Goal: Book appointment/travel/reservation

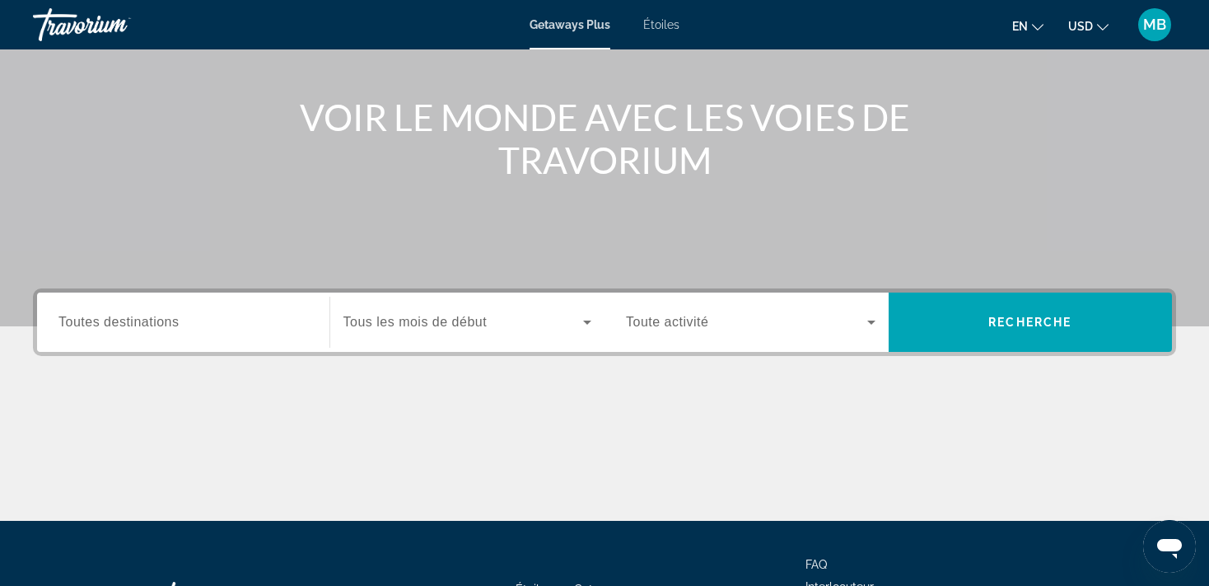
scroll to position [174, 0]
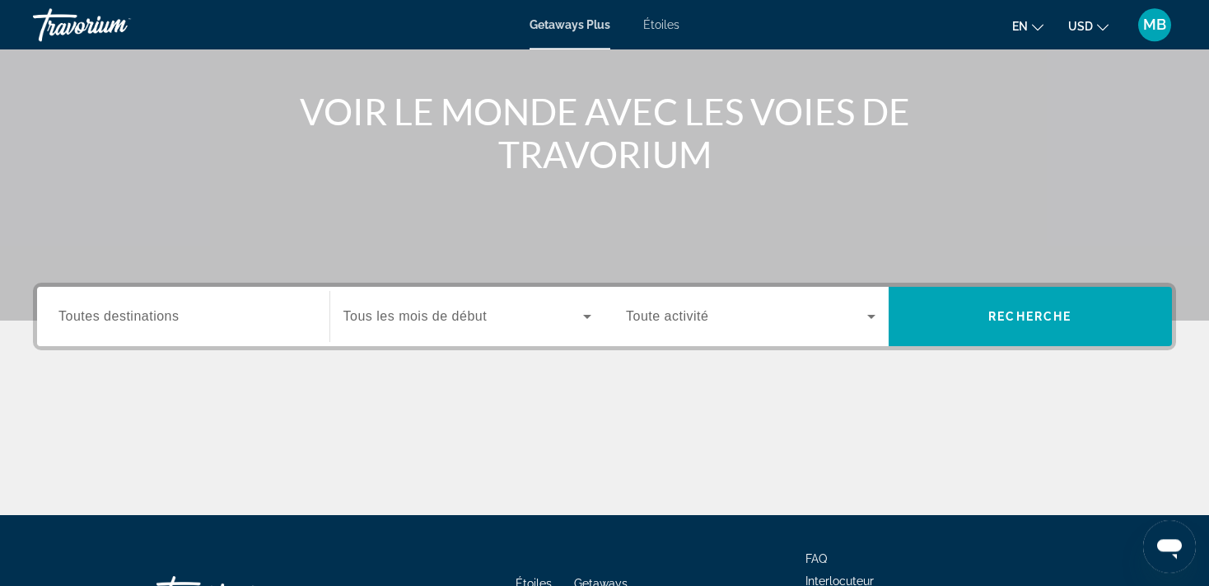
click at [496, 312] on span "Le widget de recherche" at bounding box center [463, 316] width 241 height 20
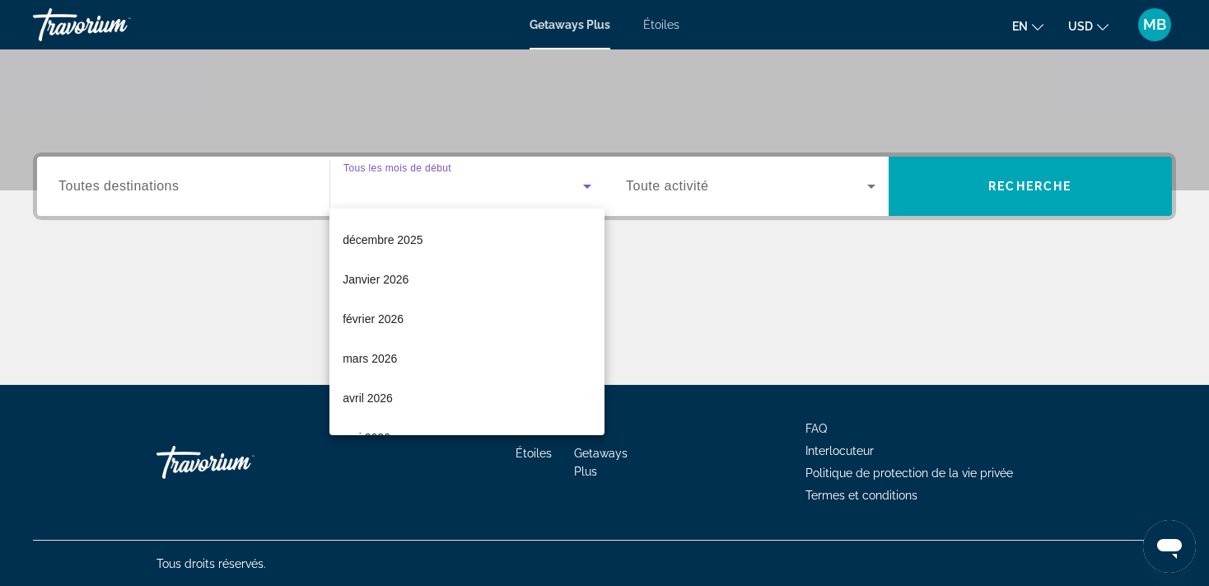
scroll to position [128, 0]
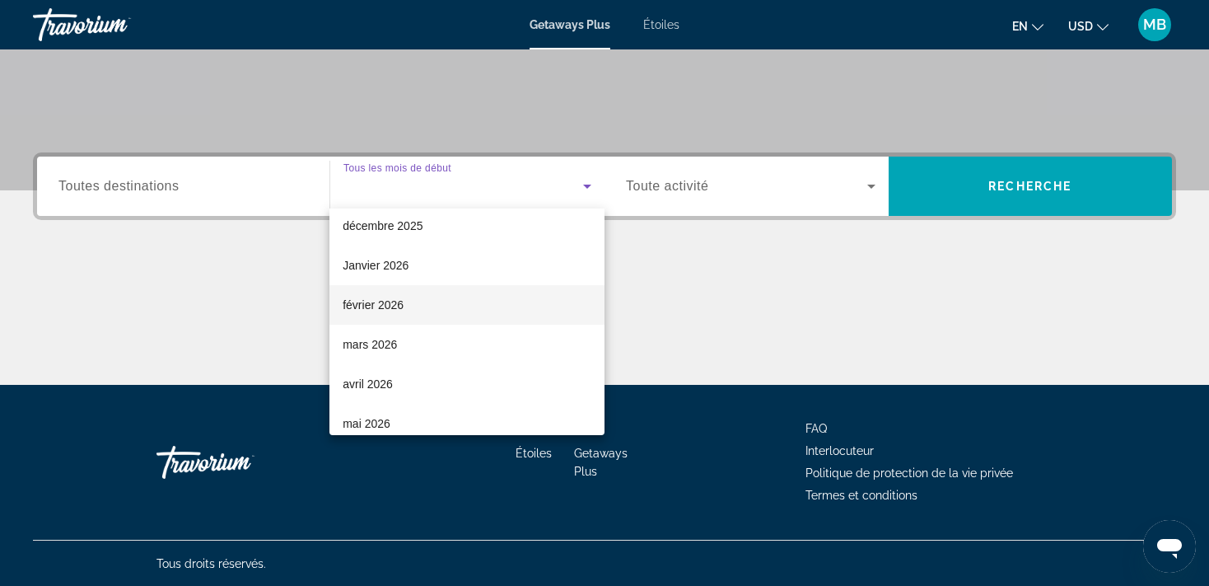
click at [439, 311] on mat-option "février 2026" at bounding box center [466, 305] width 275 height 40
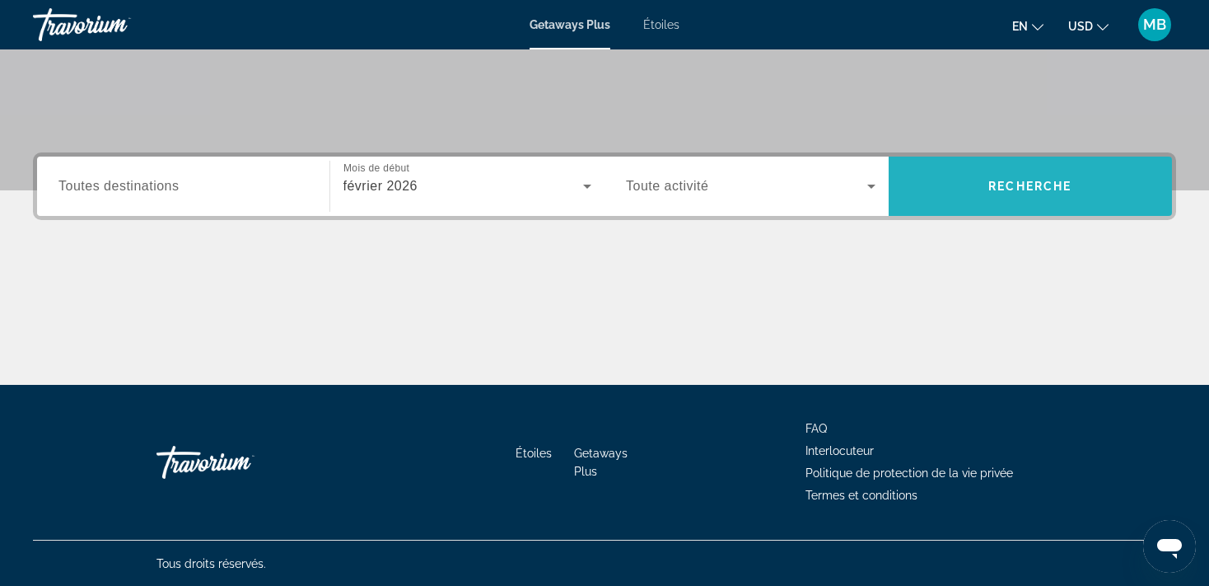
click at [1048, 171] on span "Recherche" at bounding box center [1031, 186] width 284 height 40
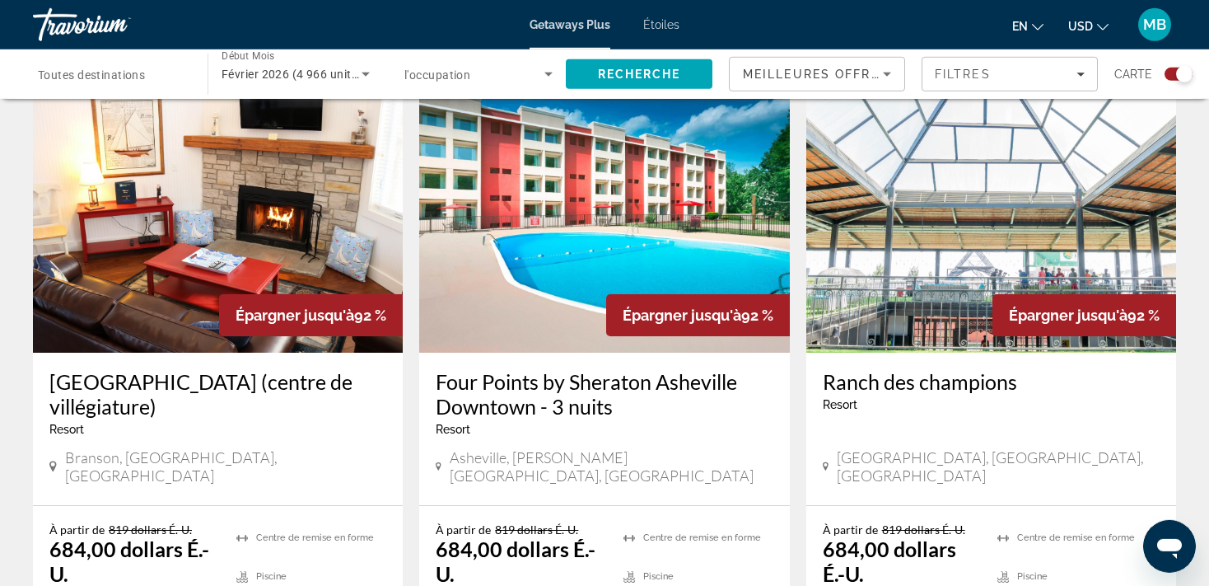
scroll to position [2492, 0]
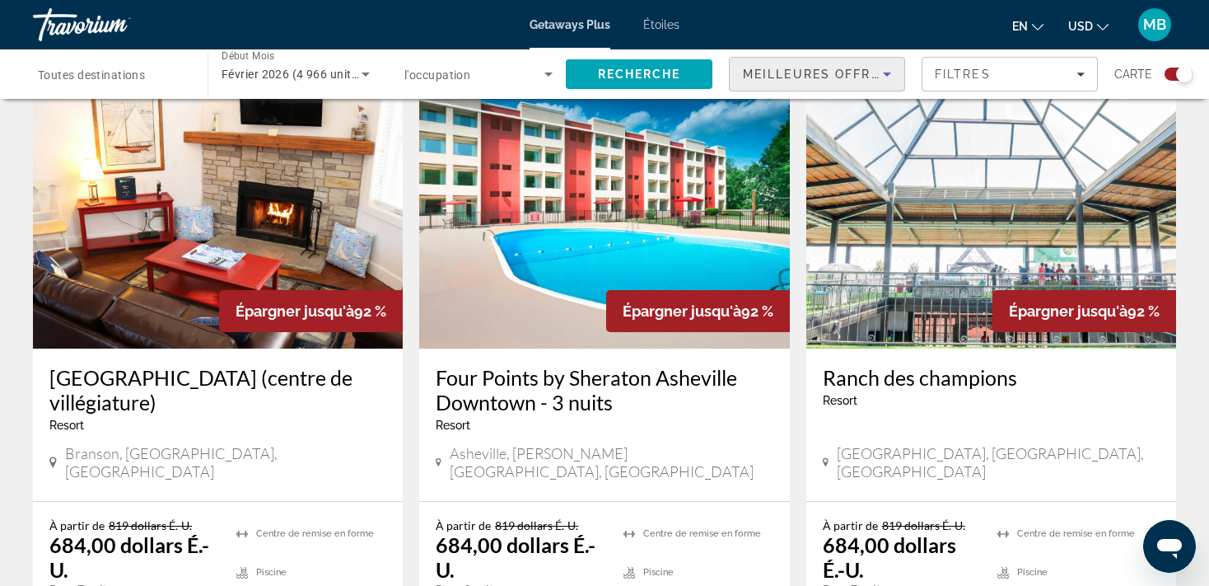
click at [861, 71] on span "Meilleures offres" at bounding box center [816, 74] width 146 height 13
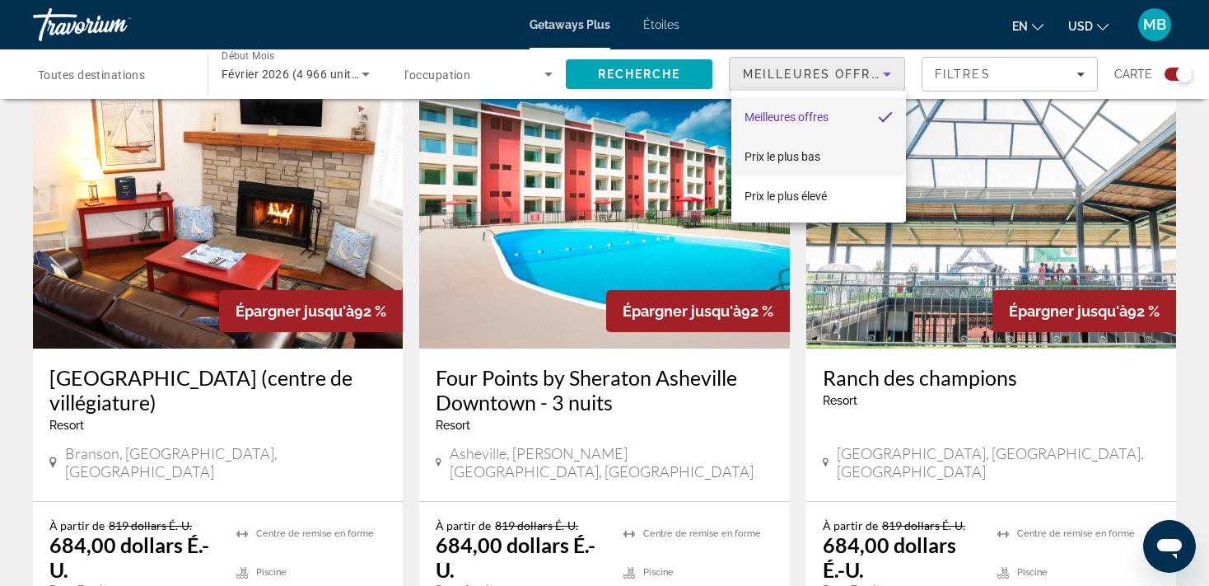
click at [824, 158] on mat-option "Prix le plus bas" at bounding box center [818, 157] width 175 height 40
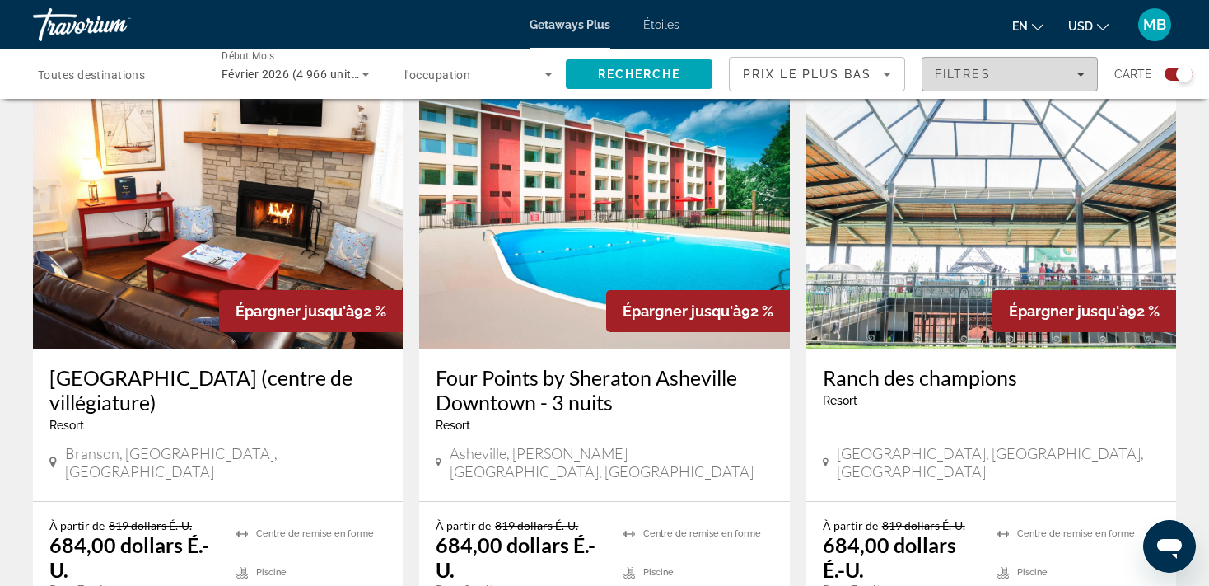
click at [1023, 74] on div "Filtres" at bounding box center [1010, 74] width 150 height 13
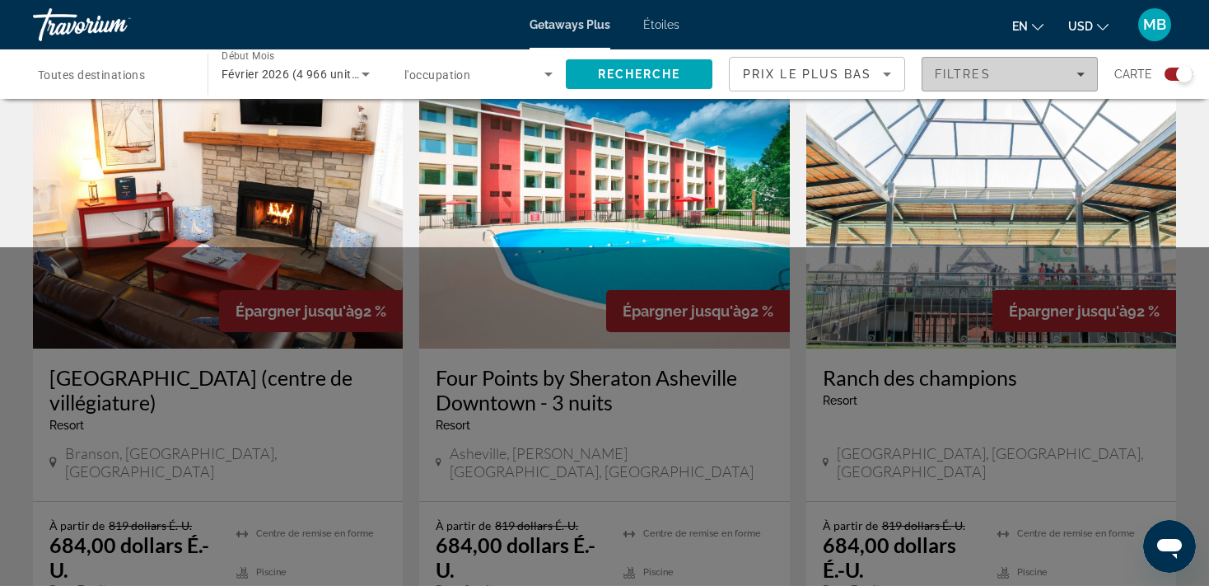
click at [1081, 77] on icon "Filtres" at bounding box center [1081, 74] width 8 height 8
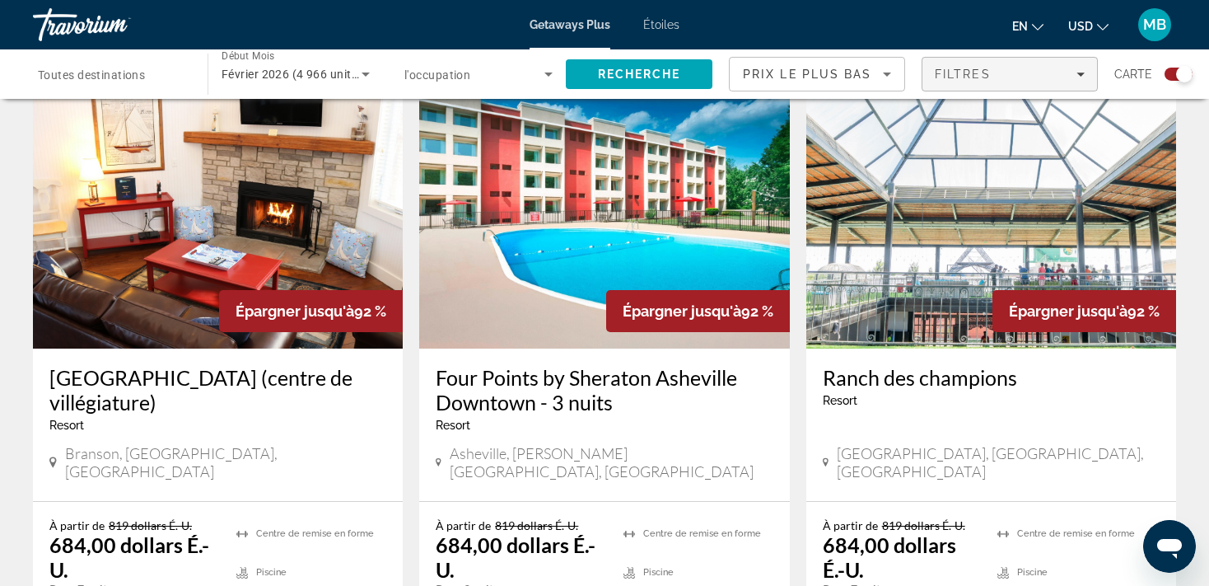
click at [1081, 77] on icon "Filtres" at bounding box center [1081, 74] width 8 height 8
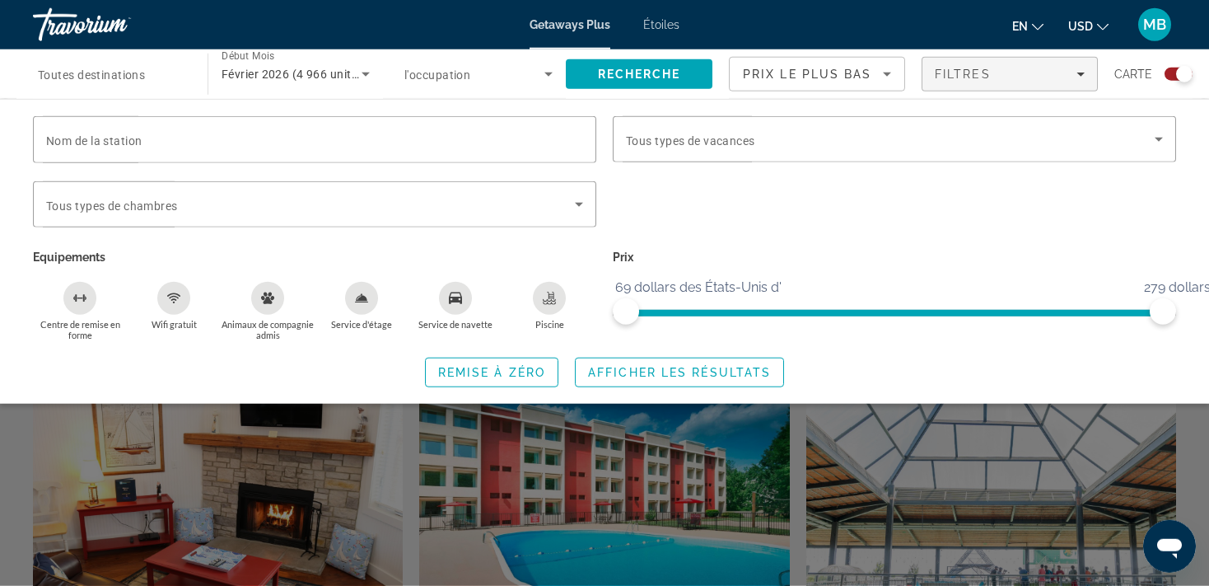
scroll to position [2034, 0]
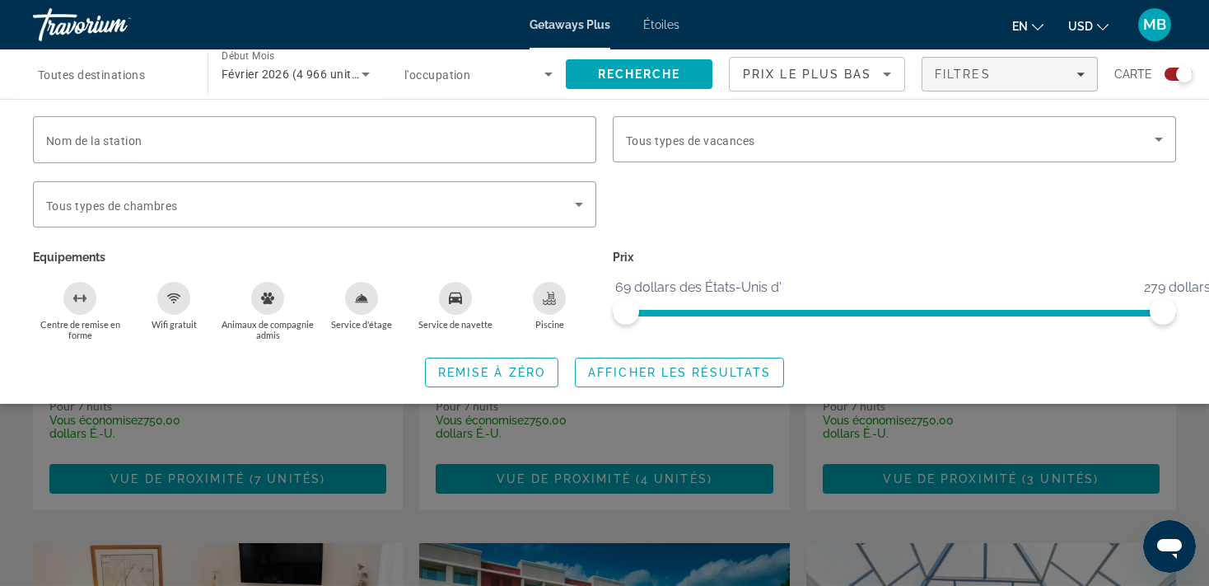
click at [1085, 418] on div "Le widget de recherche" at bounding box center [604, 416] width 1209 height 339
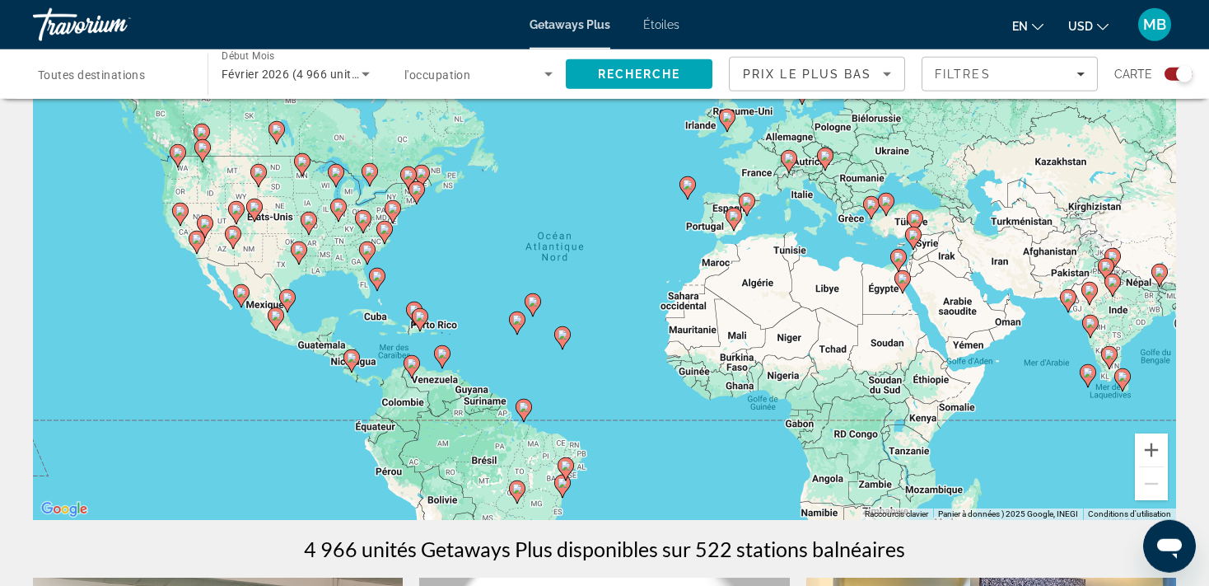
scroll to position [49, 0]
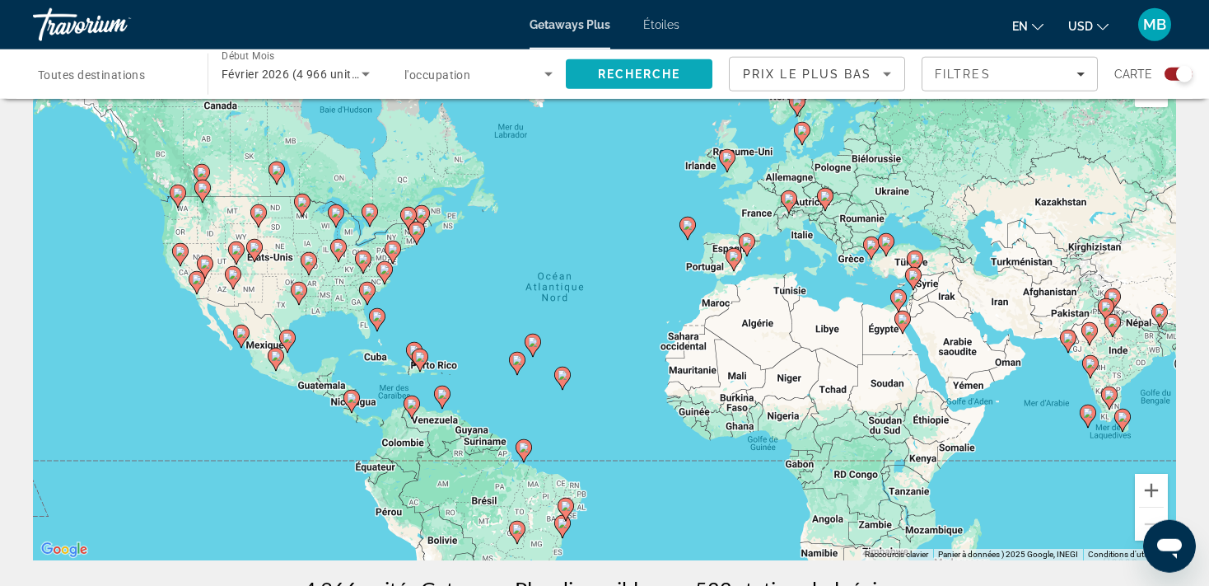
click at [674, 73] on span "Recherche" at bounding box center [639, 74] width 83 height 13
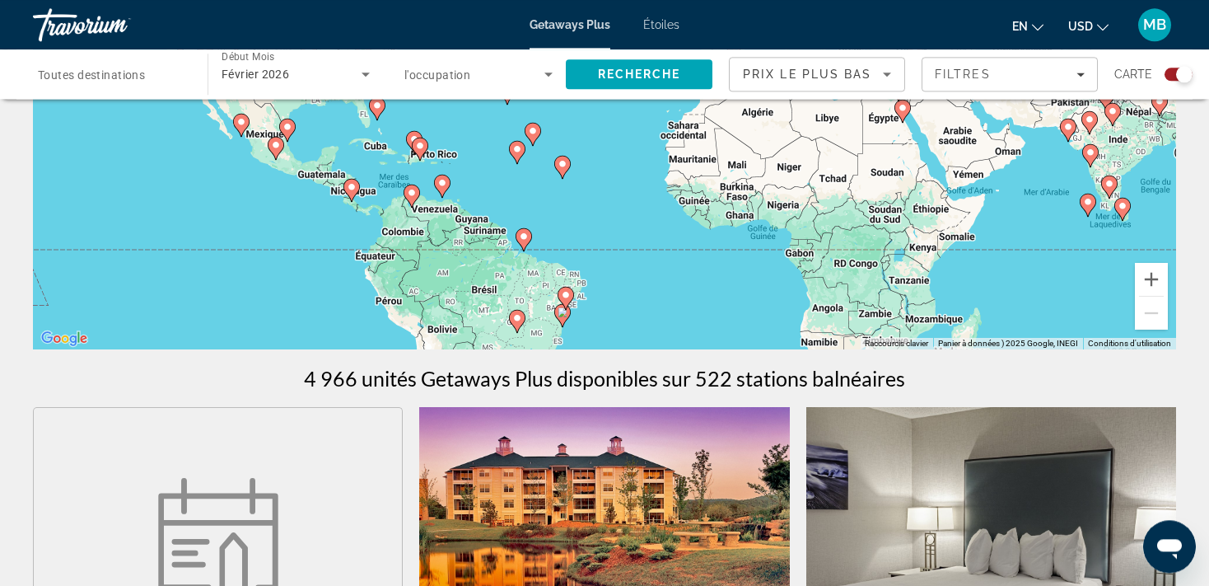
scroll to position [157, 0]
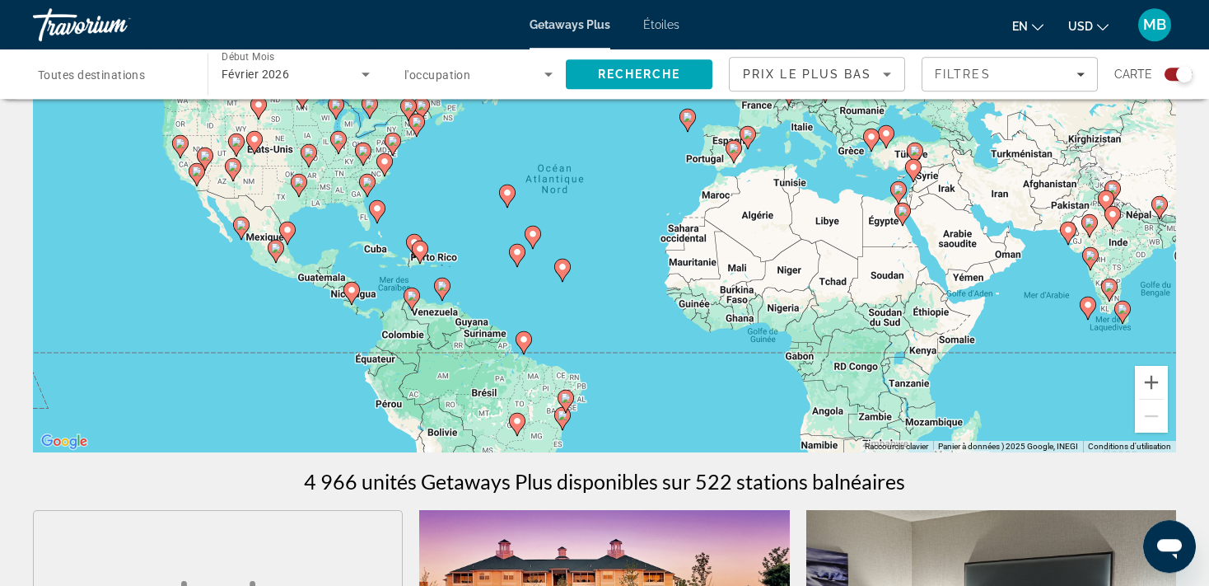
click at [243, 228] on image "Principaux contenus" at bounding box center [241, 225] width 10 height 10
type input "**********"
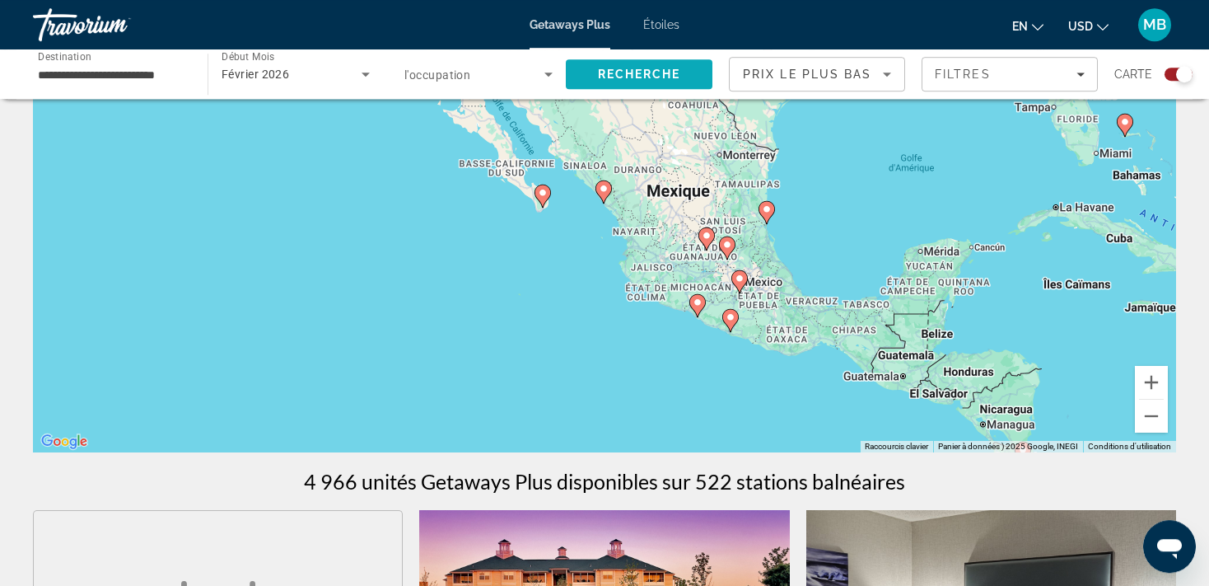
click at [700, 67] on span "Recherche" at bounding box center [639, 74] width 147 height 40
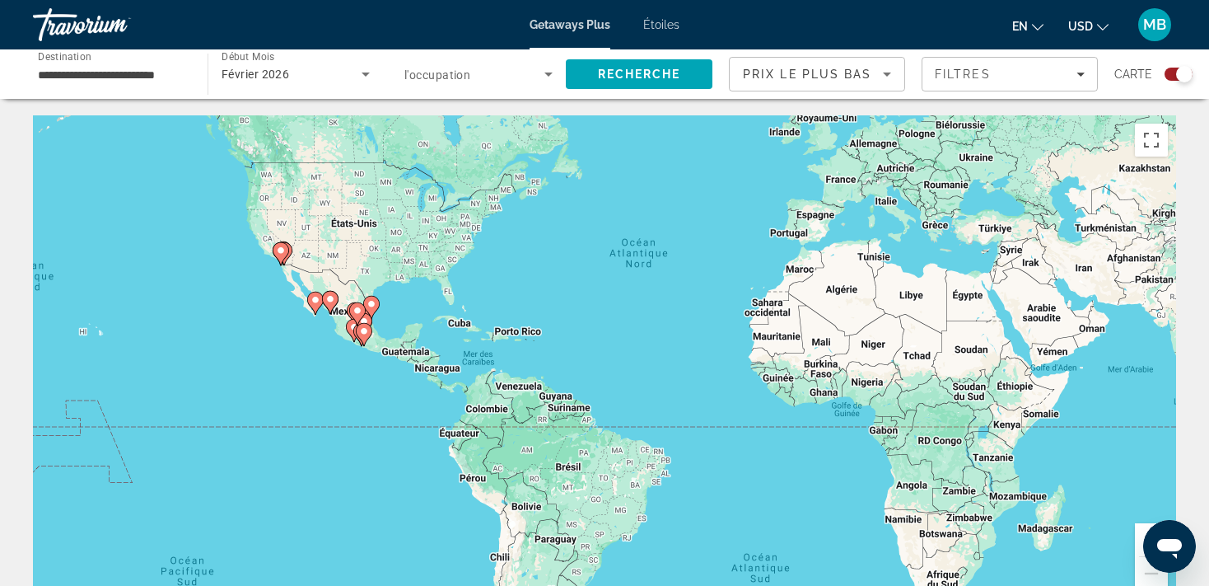
drag, startPoint x: 374, startPoint y: 405, endPoint x: 460, endPoint y: 320, distance: 121.1
click at [460, 320] on div "Pour activer le glissement avec le clavier, appuyez sur Alt+Entrée. Une fois ce…" at bounding box center [604, 362] width 1143 height 494
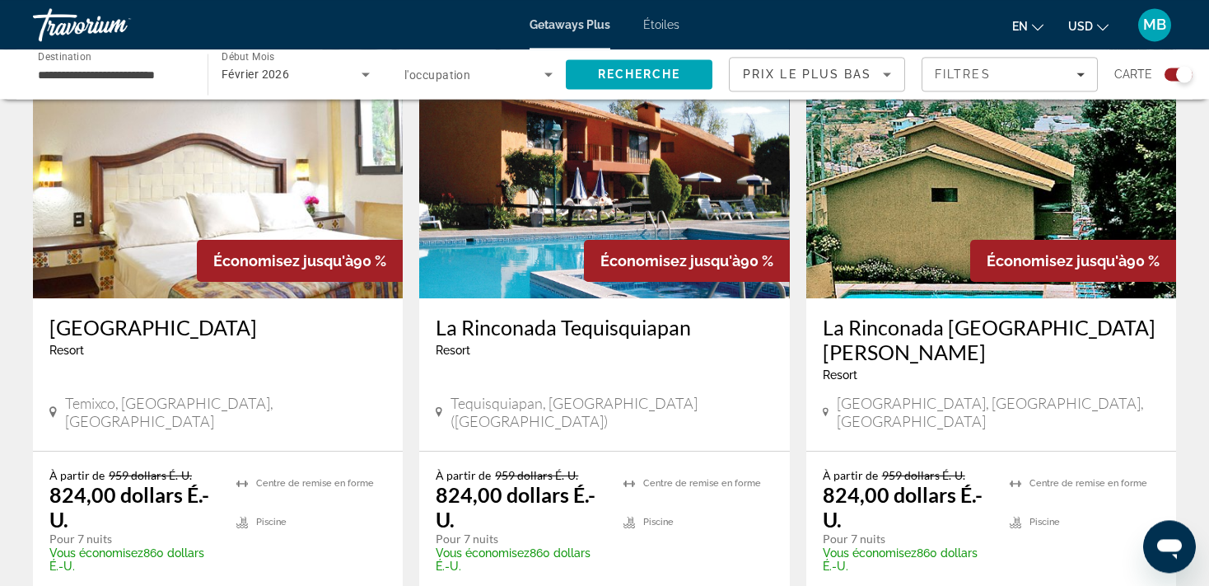
scroll to position [1239, 0]
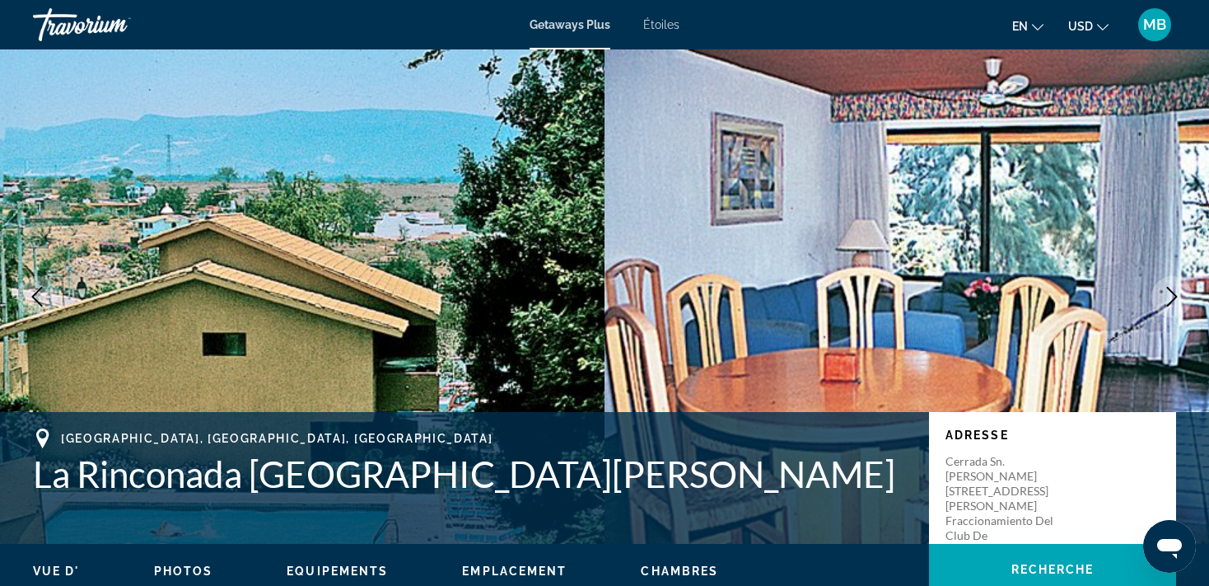
click at [1157, 300] on button "Image suivante" at bounding box center [1171, 296] width 41 height 41
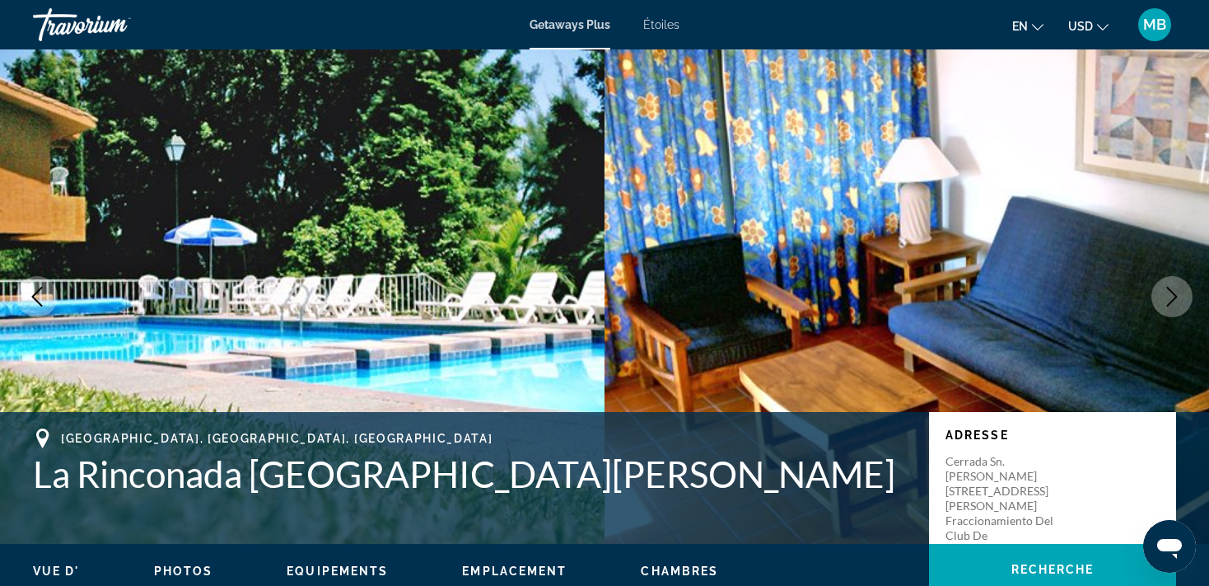
click at [1157, 300] on button "Image suivante" at bounding box center [1171, 296] width 41 height 41
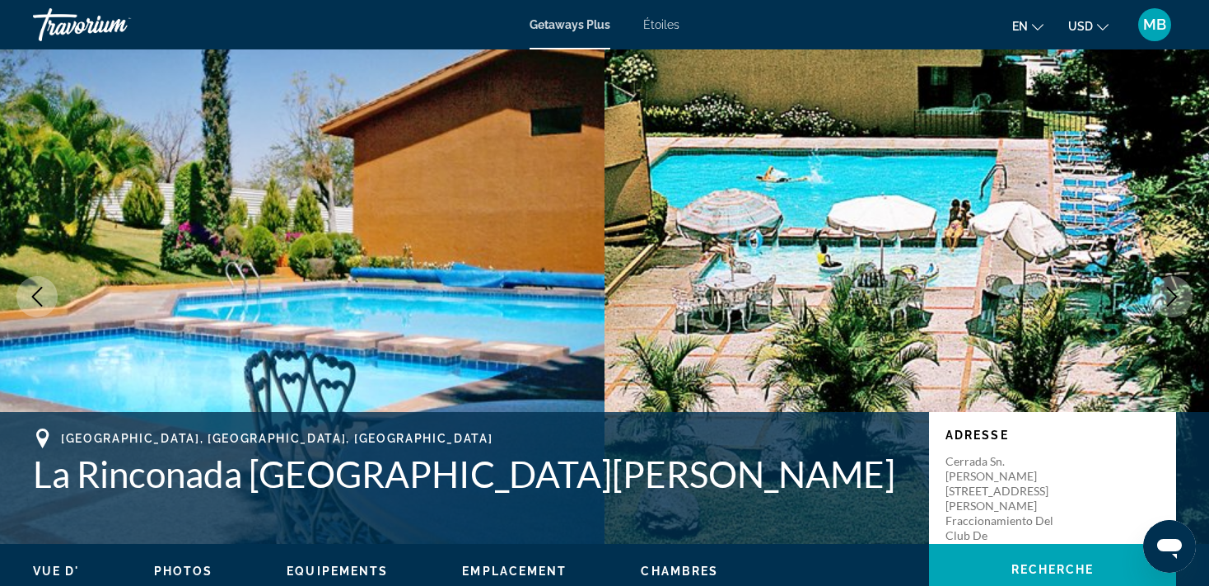
click at [1157, 300] on button "Image suivante" at bounding box center [1171, 296] width 41 height 41
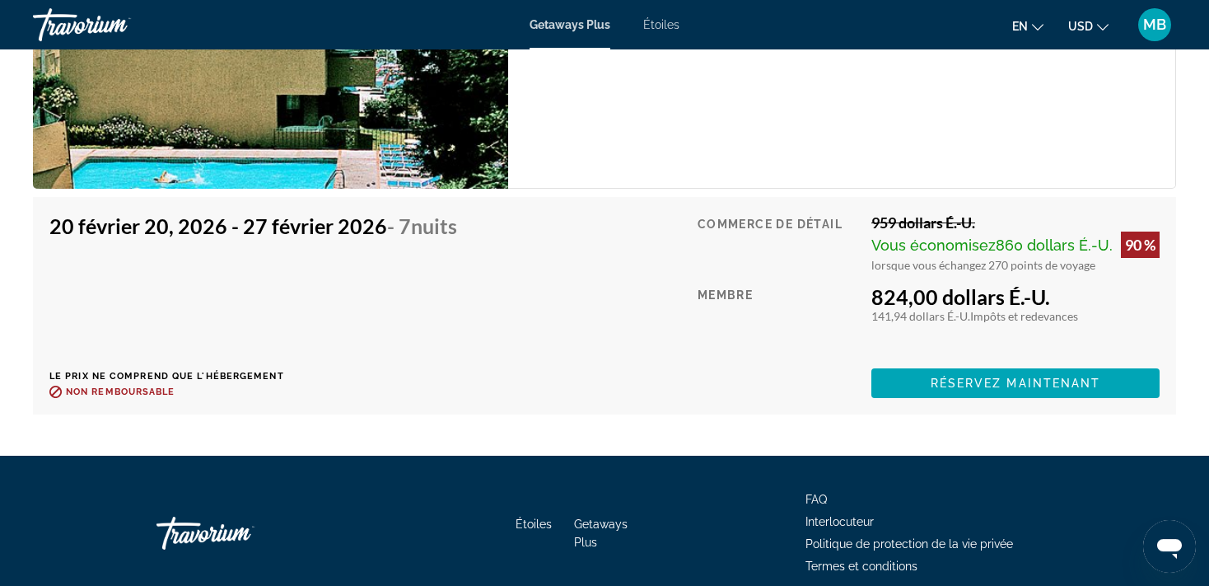
scroll to position [3120, 0]
